Goal: Information Seeking & Learning: Learn about a topic

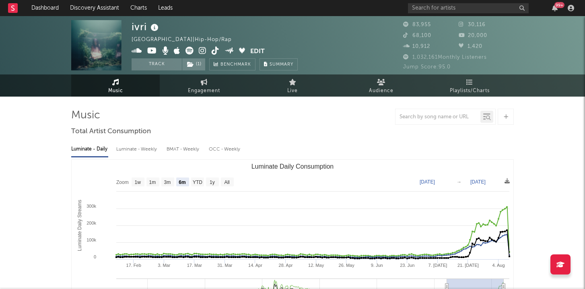
select select "6m"
click at [482, 10] on input "text" at bounding box center [468, 8] width 121 height 10
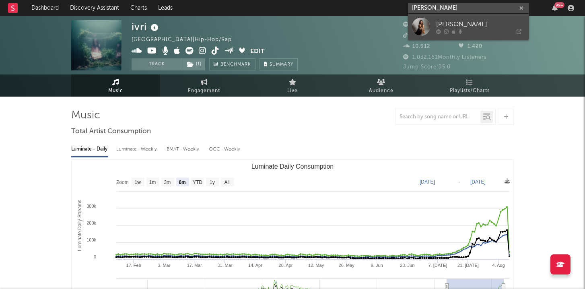
type input "megan villareal"
click at [457, 25] on div "Megan Villareal" at bounding box center [480, 24] width 88 height 10
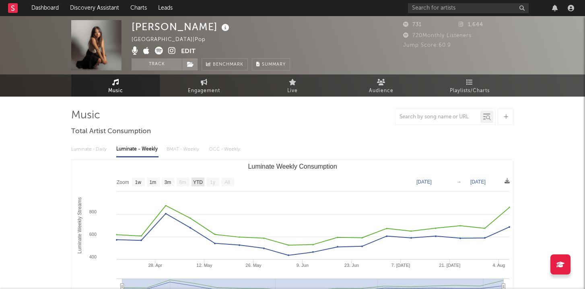
click at [199, 179] on text "YTD" at bounding box center [198, 182] width 10 height 6
select select "YTD"
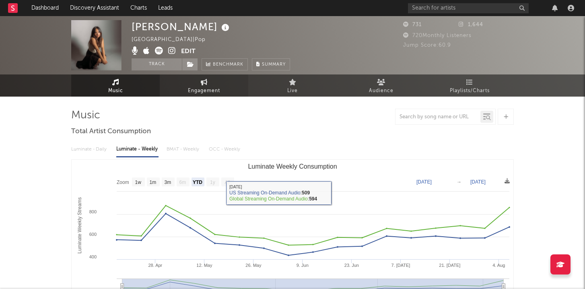
click at [197, 85] on link "Engagement" at bounding box center [204, 85] width 88 height 22
select select "1w"
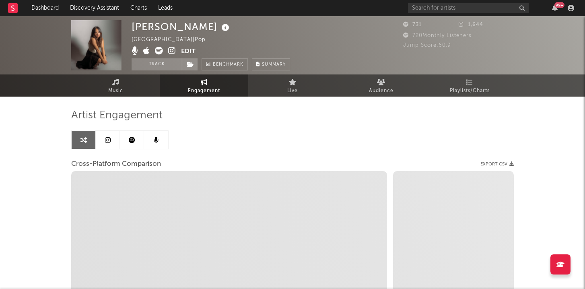
select select "1m"
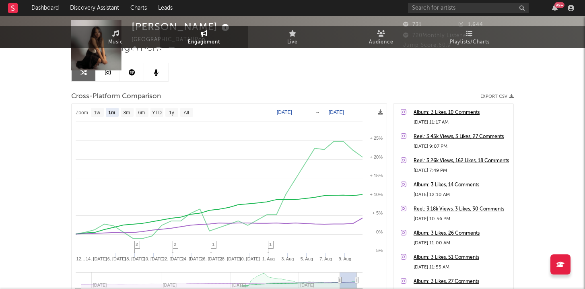
scroll to position [85, 0]
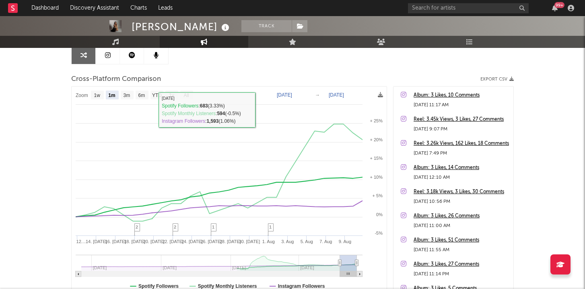
click at [129, 57] on icon at bounding box center [132, 55] width 6 height 6
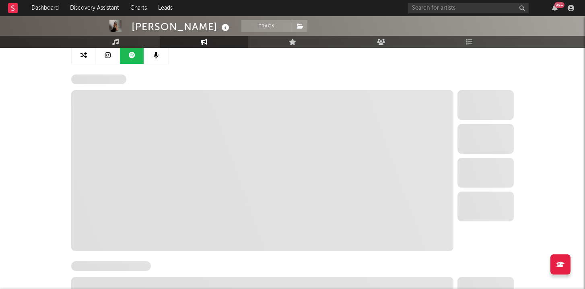
select select "6m"
select select "1w"
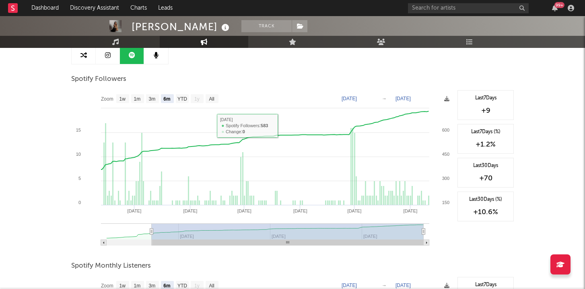
click at [112, 56] on link at bounding box center [108, 55] width 24 height 18
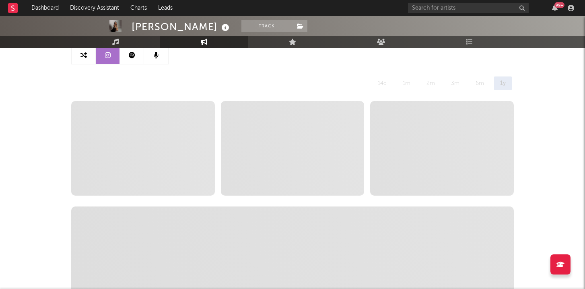
select select "6m"
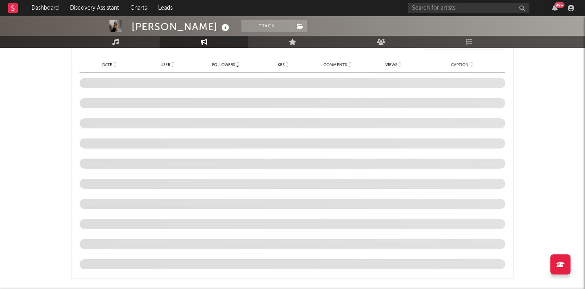
scroll to position [897, 0]
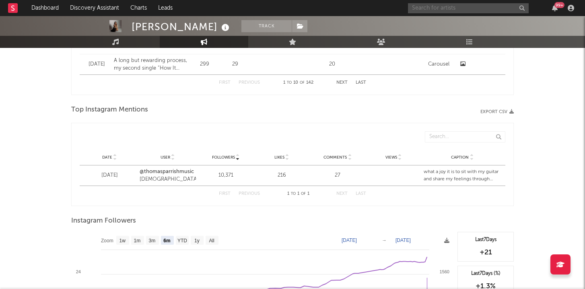
click at [450, 8] on input "text" at bounding box center [468, 8] width 121 height 10
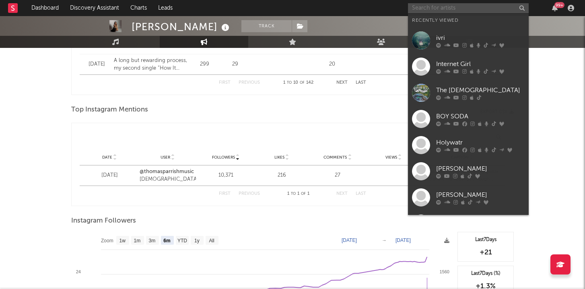
paste input "https://open.spotify.com/album/1LCRYjHN6i4hFnp25cw4P8?si=GFrqWlt1QzmZ7U70B0lrcQ"
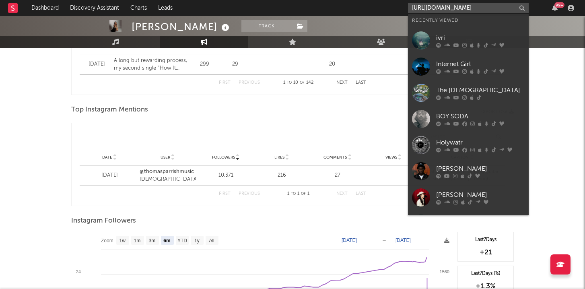
scroll to position [0, 136]
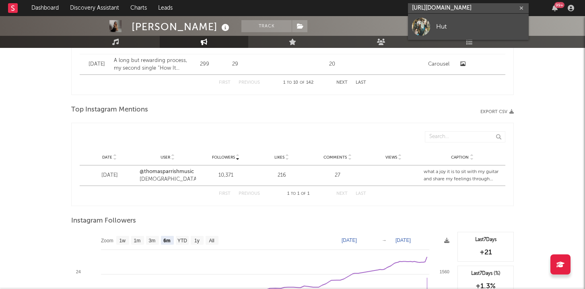
type input "https://open.spotify.com/album/1LCRYjHN6i4hFnp25cw4P8?si=GFrqWlt1QzmZ7U70B0lrcQ"
click at [427, 25] on div at bounding box center [421, 27] width 18 height 18
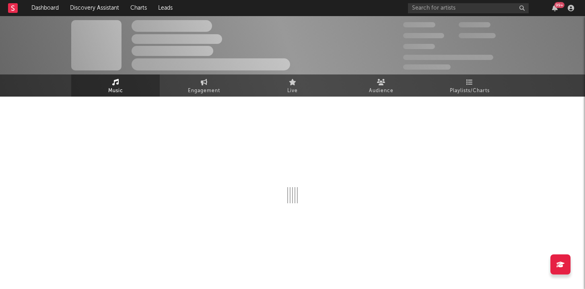
select select "1w"
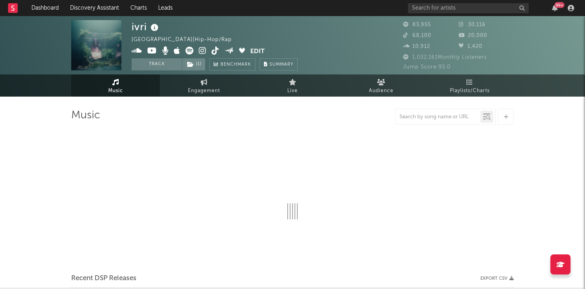
select select "6m"
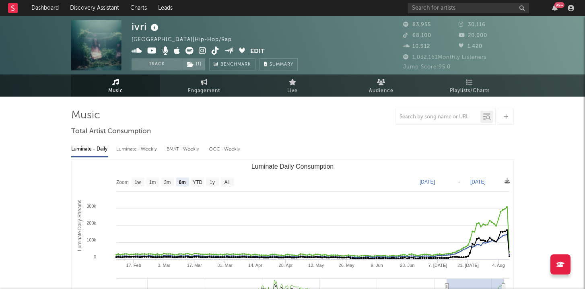
click at [202, 50] on icon at bounding box center [203, 51] width 8 height 8
click at [201, 86] on span "Engagement" at bounding box center [204, 91] width 32 height 10
select select "1w"
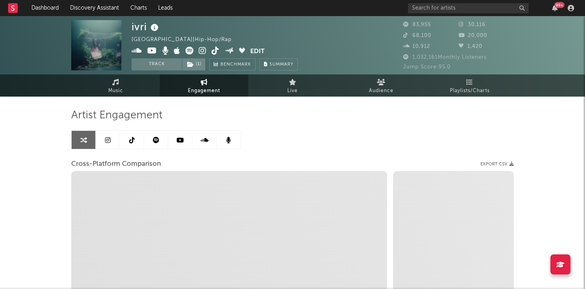
click at [115, 142] on link at bounding box center [108, 140] width 24 height 18
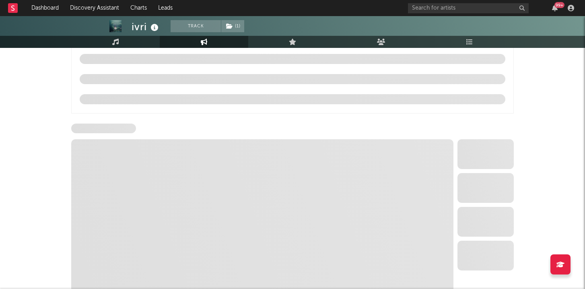
scroll to position [897, 0]
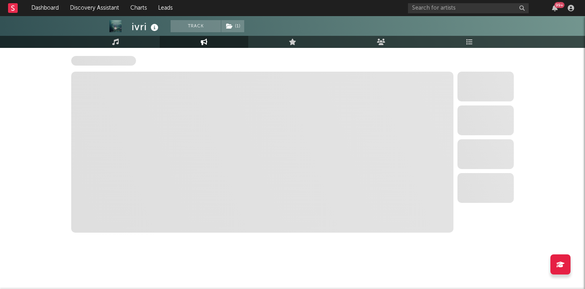
select select "6m"
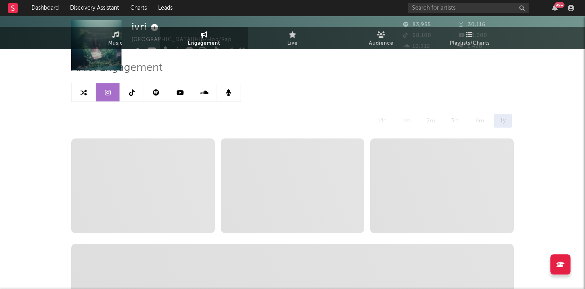
scroll to position [0, 0]
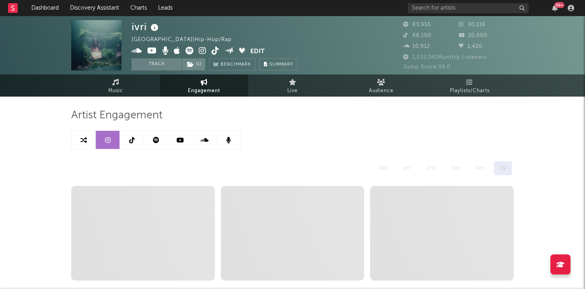
click at [158, 137] on icon at bounding box center [156, 140] width 6 height 6
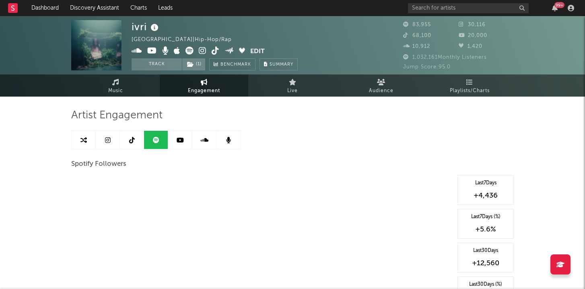
select select "6m"
select select "1w"
